Goal: Transaction & Acquisition: Purchase product/service

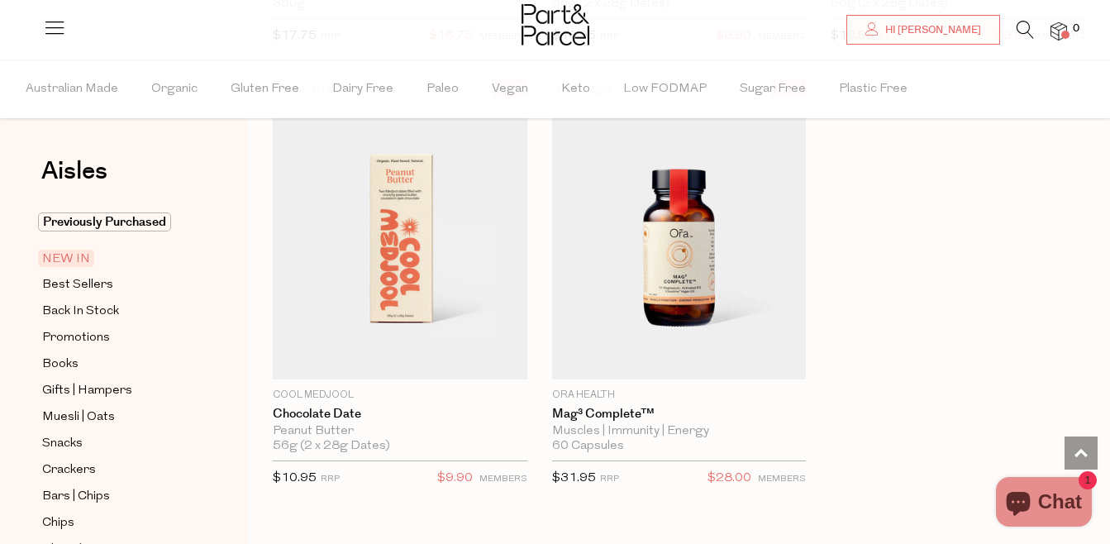
scroll to position [1937, 0]
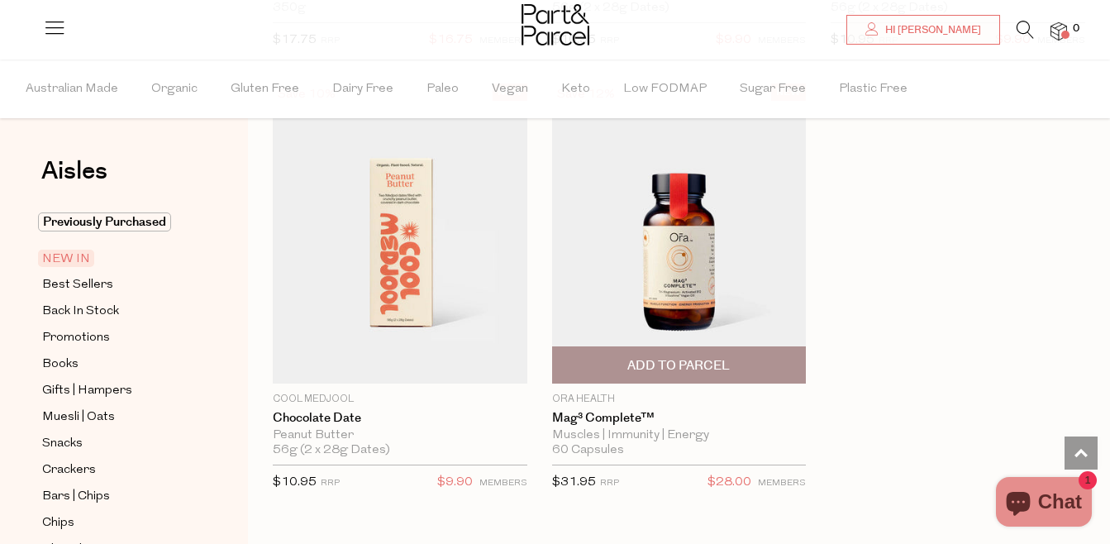
click at [728, 272] on img at bounding box center [679, 234] width 255 height 300
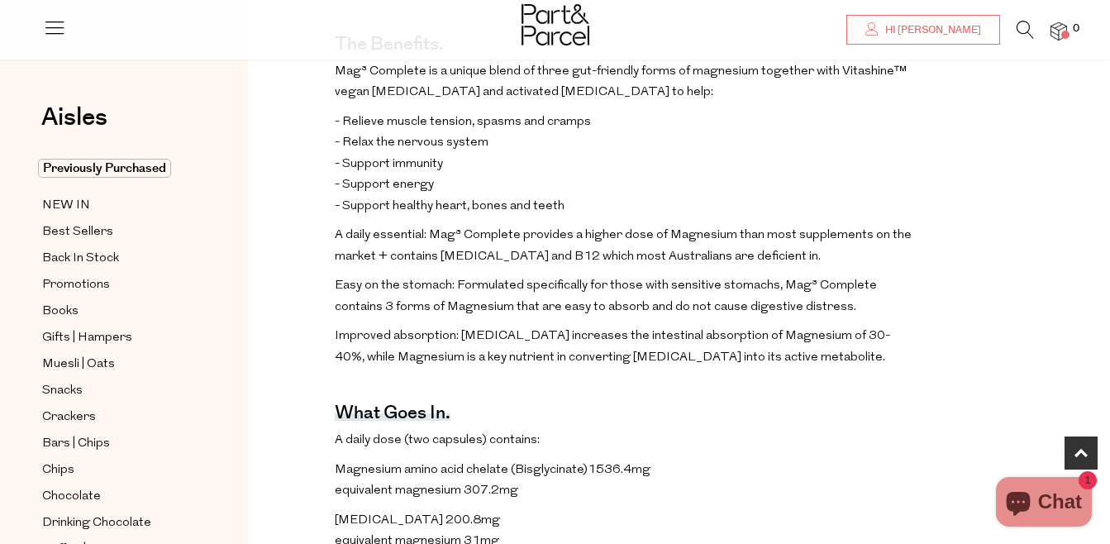
scroll to position [698, 0]
